Goal: Book appointment/travel/reservation

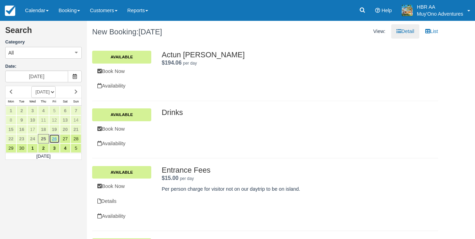
click at [54, 137] on link "26" at bounding box center [54, 138] width 11 height 9
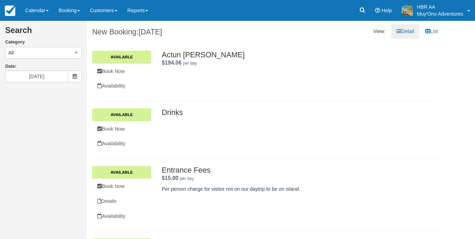
type input "09/26/25"
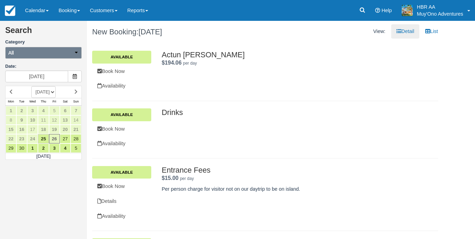
click at [59, 48] on button "All" at bounding box center [43, 53] width 77 height 12
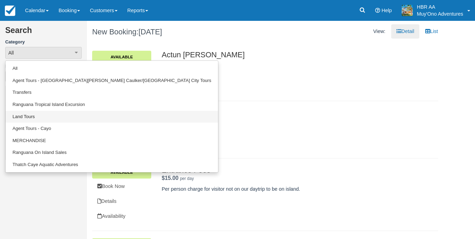
click at [35, 113] on link "Land Tours" at bounding box center [112, 117] width 212 height 12
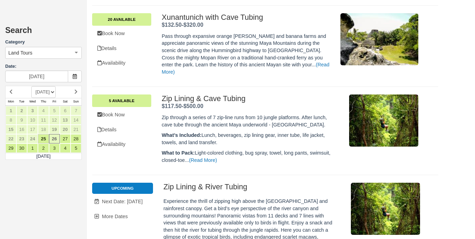
scroll to position [1777, 0]
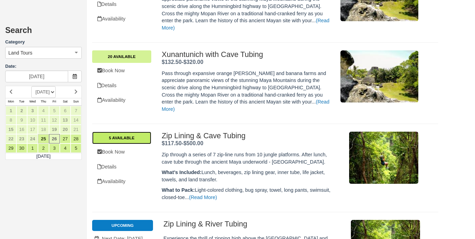
click at [124, 132] on link "5 Available" at bounding box center [121, 138] width 59 height 13
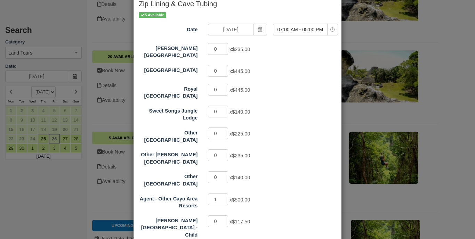
scroll to position [36, 0]
click at [226, 48] on input "1" at bounding box center [218, 49] width 20 height 12
click at [226, 48] on input "2" at bounding box center [218, 49] width 20 height 12
click at [226, 48] on input "3" at bounding box center [218, 49] width 20 height 12
click at [226, 48] on input "4" at bounding box center [218, 49] width 20 height 12
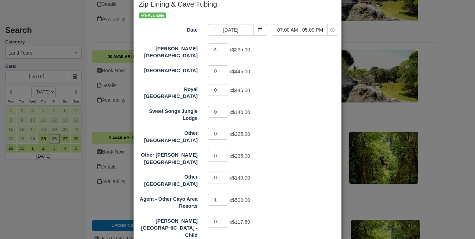
type input "5"
click at [226, 48] on input "5" at bounding box center [218, 49] width 20 height 12
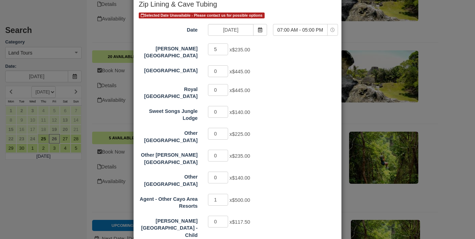
click at [288, 95] on div "Hopkins Bay Resort 5 x $235.00 Thatch Caye Resort 0 x $445.00 Royal Belize 0 x …" at bounding box center [238, 161] width 198 height 237
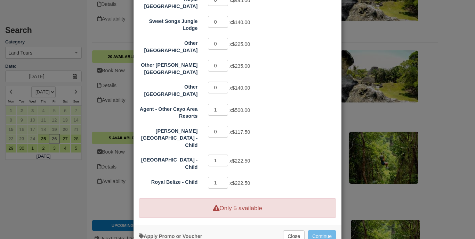
scroll to position [126, 0]
type input "0"
click at [226, 155] on input "0" at bounding box center [218, 161] width 20 height 12
type input "0"
click at [226, 178] on input "0" at bounding box center [218, 184] width 20 height 12
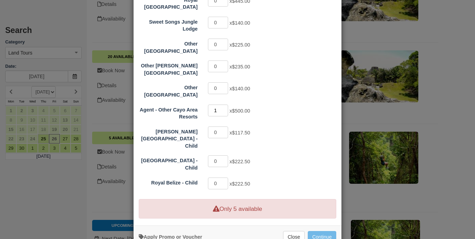
type input "0"
click at [227, 105] on input "0" at bounding box center [218, 111] width 20 height 12
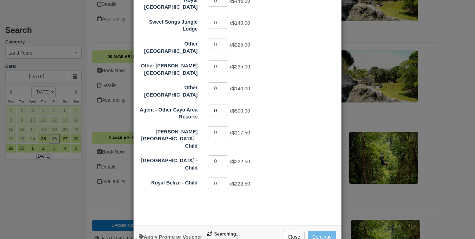
scroll to position [111, 0]
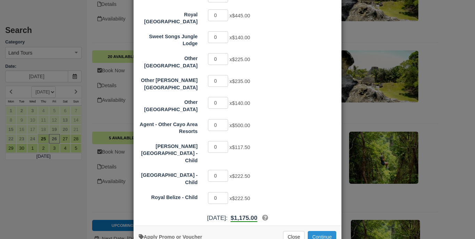
click at [320, 231] on button "Continue" at bounding box center [322, 237] width 29 height 12
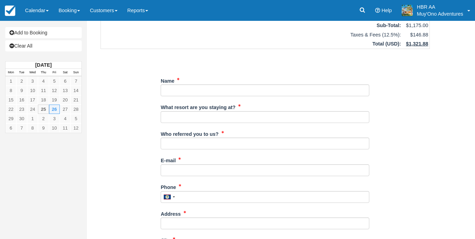
scroll to position [66, 0]
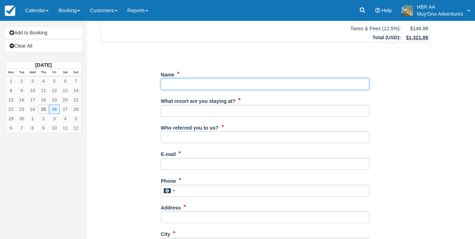
click at [207, 83] on input "Name" at bounding box center [265, 84] width 209 height 12
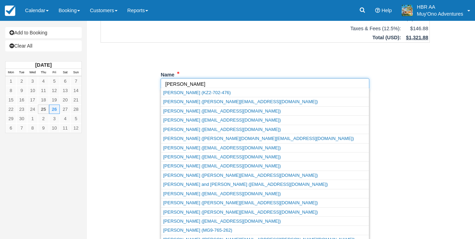
type input "ashley"
click at [447, 129] on div "Add to Booking Clear All September 2025 Mon Tue Wed Thu Fri Sat Sun 1 2 3 4 5 6…" at bounding box center [237, 64] width 475 height 218
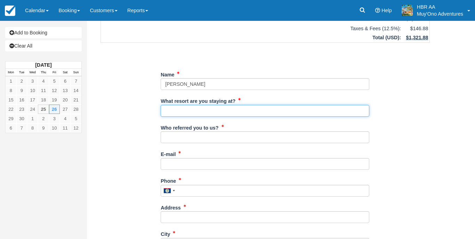
click at [215, 111] on input "What resort are you staying at?" at bounding box center [265, 111] width 209 height 12
type input "HBR"
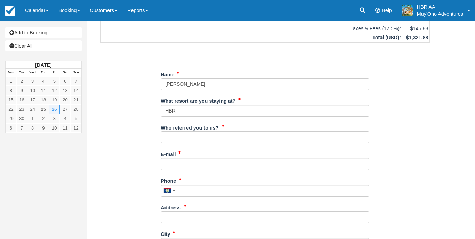
click at [209, 143] on div "Who referred you to us?" at bounding box center [265, 135] width 209 height 27
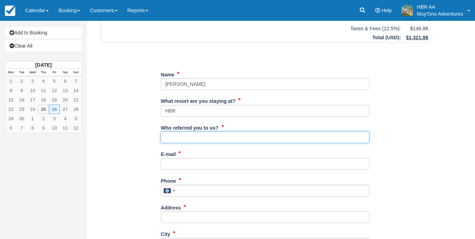
click at [209, 132] on input "Who referred you to us?" at bounding box center [265, 137] width 209 height 12
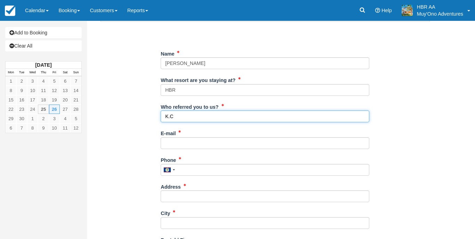
scroll to position [93, 0]
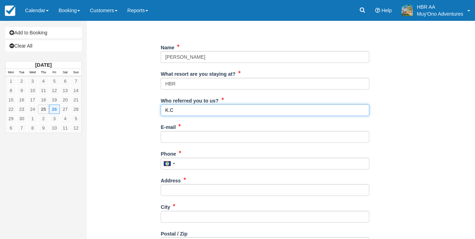
type input "K.C"
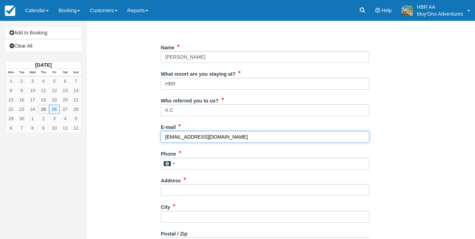
scroll to position [100, 0]
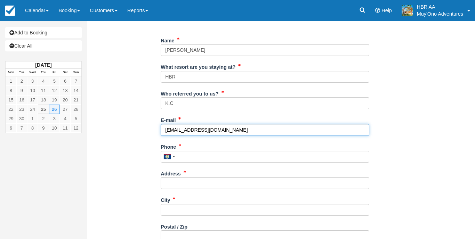
click at [210, 129] on input "frontdesk@hopkinsbabelize.com" at bounding box center [265, 130] width 209 height 12
type input "frontdesk@hopkinsbaybelize.com"
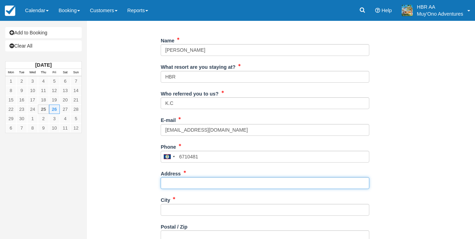
type input "671-0481"
type input "Hopkins"
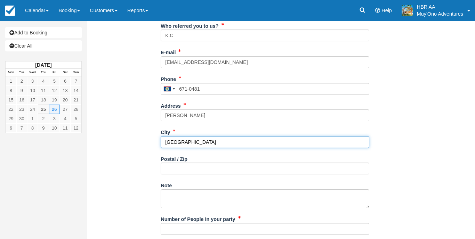
scroll to position [210, 0]
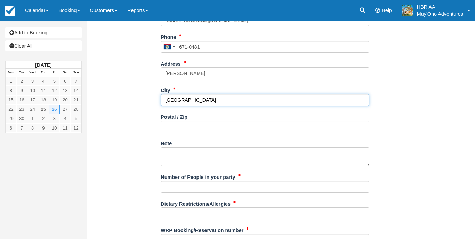
type input "Belize"
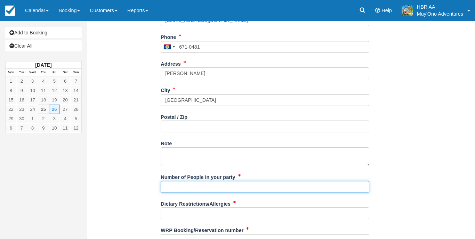
click at [205, 182] on input "Number of People in your party" at bounding box center [265, 187] width 209 height 12
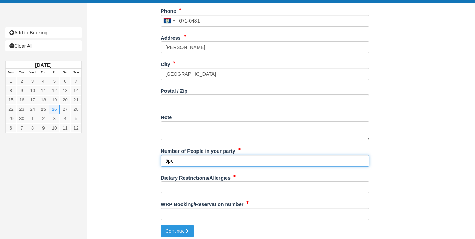
scroll to position [235, 0]
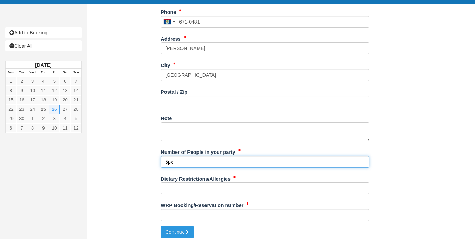
type input "5px"
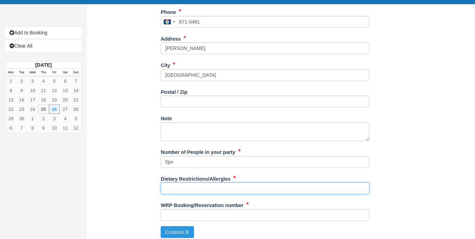
click at [195, 186] on input "Dietary Restrictions/Allergies" at bounding box center [265, 189] width 209 height 12
type input "N/A"
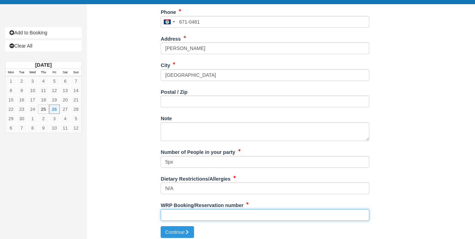
click at [184, 212] on input "WRP Booking/Reservation number" at bounding box center [265, 215] width 209 height 12
paste input "44901120"
type input "44901120"
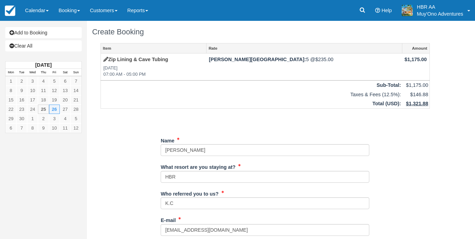
scroll to position [0, 0]
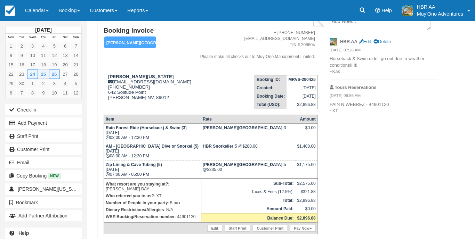
scroll to position [48, 0]
click at [142, 47] on em "[PERSON_NAME][GEOGRAPHIC_DATA]" at bounding box center [130, 43] width 52 height 12
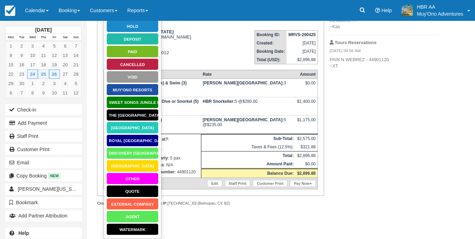
scroll to position [92, 0]
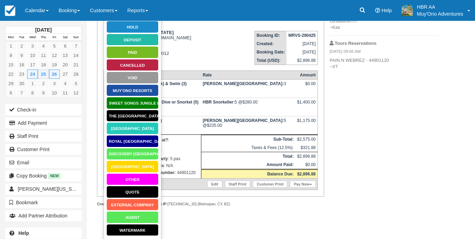
click at [383, 129] on div "Booking Invoice [PERSON_NAME][GEOGRAPHIC_DATA]   Pending HOLD Deposit Paid Canc…" at bounding box center [265, 96] width 356 height 250
click at [355, 107] on div "Booking Invoice [PERSON_NAME][GEOGRAPHIC_DATA]   Pending HOLD Deposit Paid Canc…" at bounding box center [265, 96] width 356 height 250
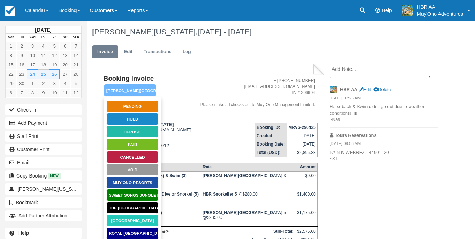
scroll to position [0, 0]
click at [157, 91] on ul "[PERSON_NAME][GEOGRAPHIC_DATA]   Pending HOLD Deposit Paid Cancelled Void Muy'O…" at bounding box center [131, 90] width 55 height 13
click at [212, 102] on address "+ [PHONE_NUMBER] [EMAIL_ADDRESS][DOMAIN_NAME] TIN # 206604 Please make all chec…" at bounding box center [255, 93] width 118 height 30
click at [376, 180] on div "Booking Invoice [PERSON_NAME][GEOGRAPHIC_DATA]   Pending HOLD Deposit Paid Canc…" at bounding box center [265, 189] width 356 height 250
click at [363, 202] on div "Booking Invoice [PERSON_NAME][GEOGRAPHIC_DATA]   Pending HOLD Deposit Paid Canc…" at bounding box center [265, 189] width 356 height 250
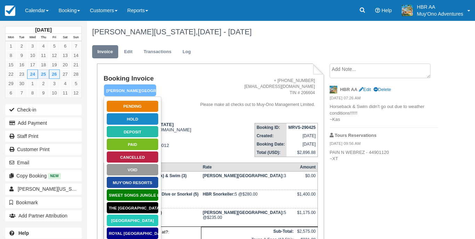
click at [148, 87] on em "[PERSON_NAME][GEOGRAPHIC_DATA]" at bounding box center [130, 91] width 52 height 12
